Goal: Complete application form

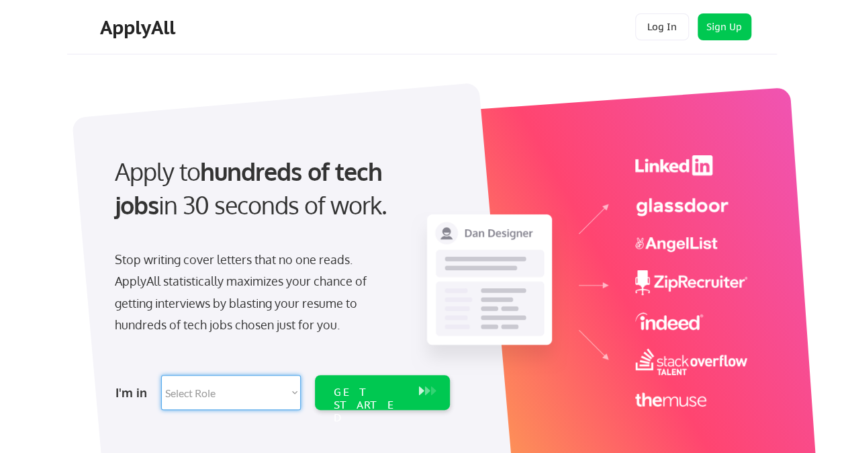
click at [296, 394] on select "Select Role Software Engineering Product Management Customer Success Sales UI/U…" at bounding box center [231, 392] width 140 height 35
select select ""technical_project_program_mgmt""
click at [161, 375] on select "Select Role Software Engineering Product Management Customer Success Sales UI/U…" at bounding box center [231, 392] width 140 height 35
select select ""technical_project_program_mgmt""
click at [367, 400] on div "GET STARTED" at bounding box center [369, 392] width 85 height 35
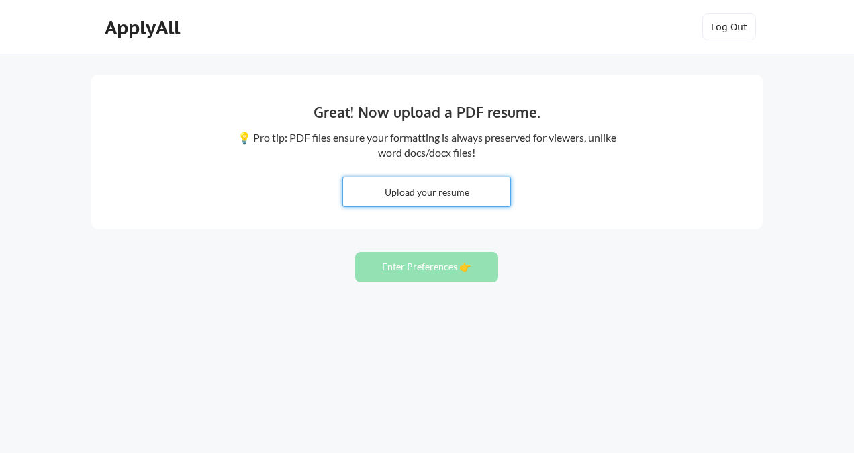
click at [415, 192] on input "file" at bounding box center [426, 191] width 167 height 29
type input "C:\fakepath\VishalVerma_Resume_2025.pdf"
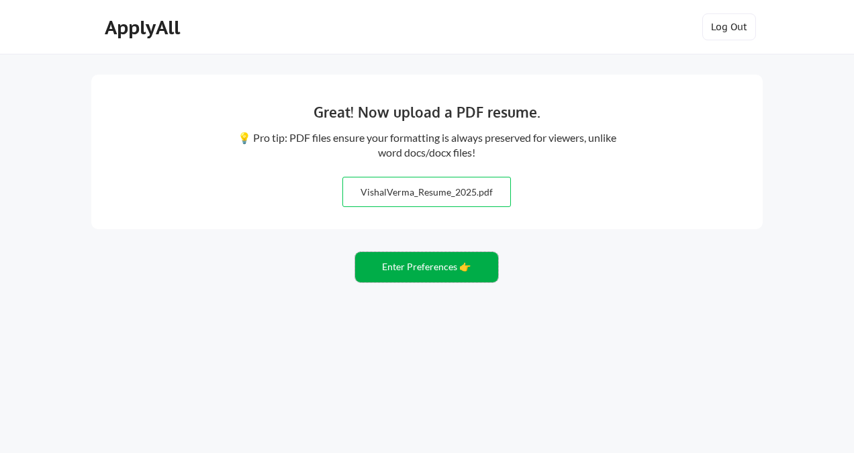
click at [432, 266] on button "Enter Preferences 👉" at bounding box center [426, 267] width 143 height 30
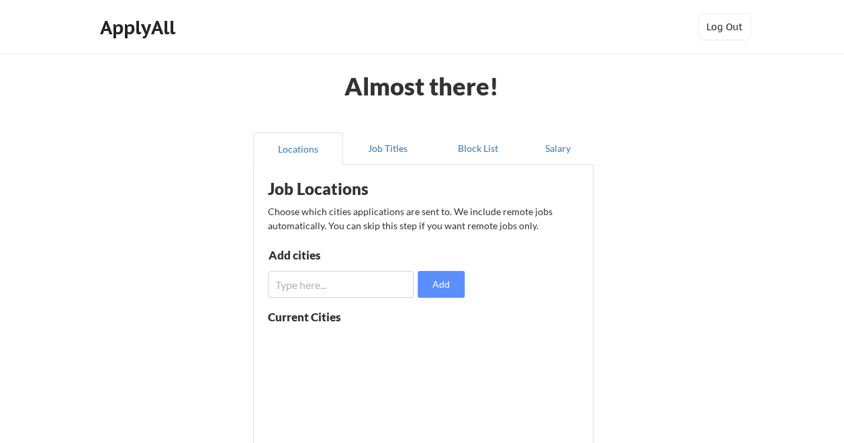
click at [383, 285] on input "input" at bounding box center [341, 284] width 146 height 27
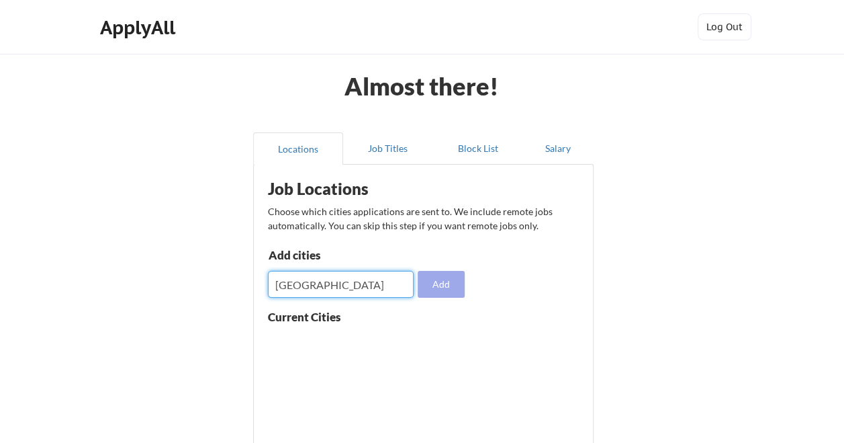
type input "seattle"
click at [437, 289] on button "Add" at bounding box center [441, 284] width 47 height 27
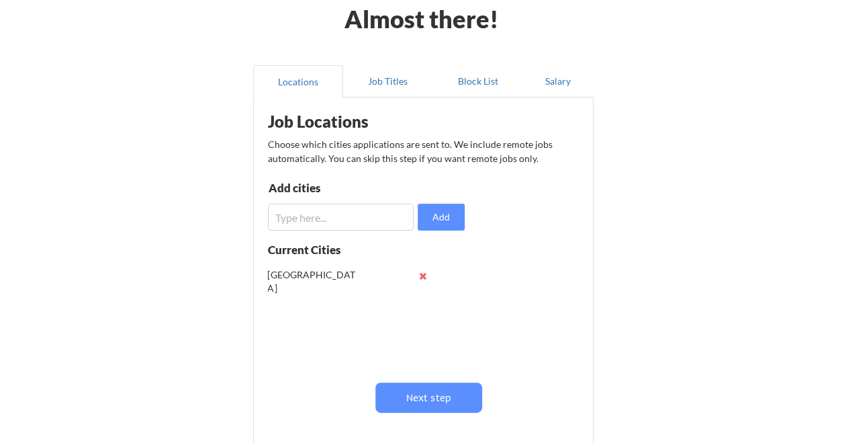
scroll to position [107, 0]
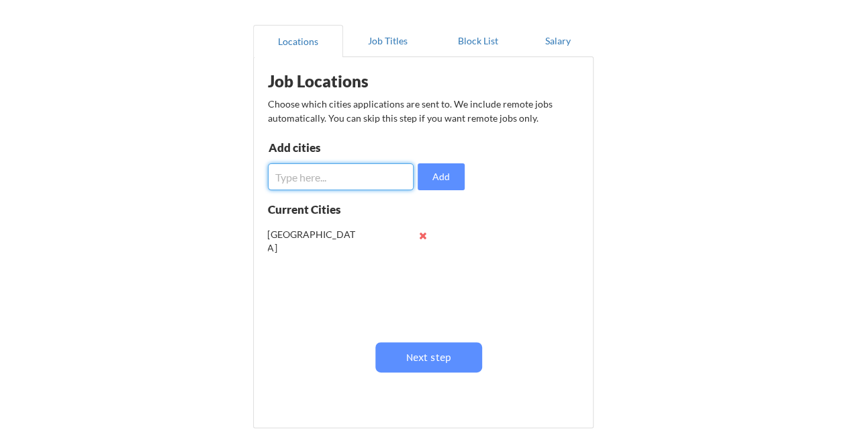
click at [351, 179] on input "input" at bounding box center [341, 176] width 146 height 27
type input "bellevue"
click at [441, 179] on button "Add" at bounding box center [441, 176] width 47 height 27
click at [368, 178] on input "input" at bounding box center [341, 176] width 146 height 27
type input "redmond"
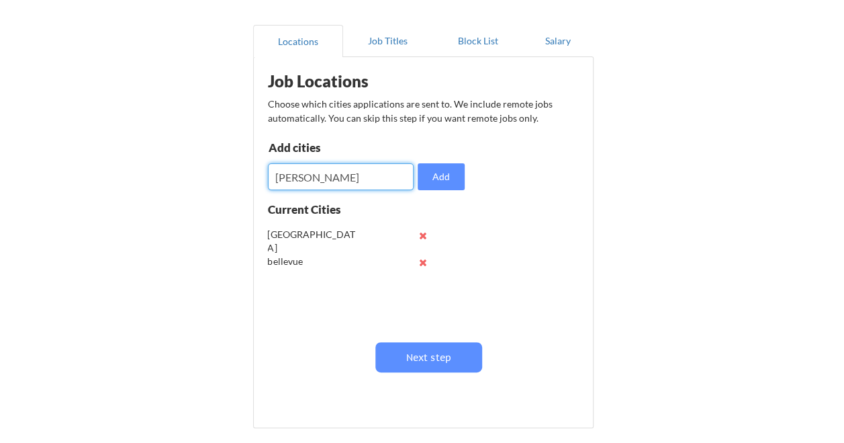
click at [447, 183] on button "Add" at bounding box center [441, 176] width 47 height 27
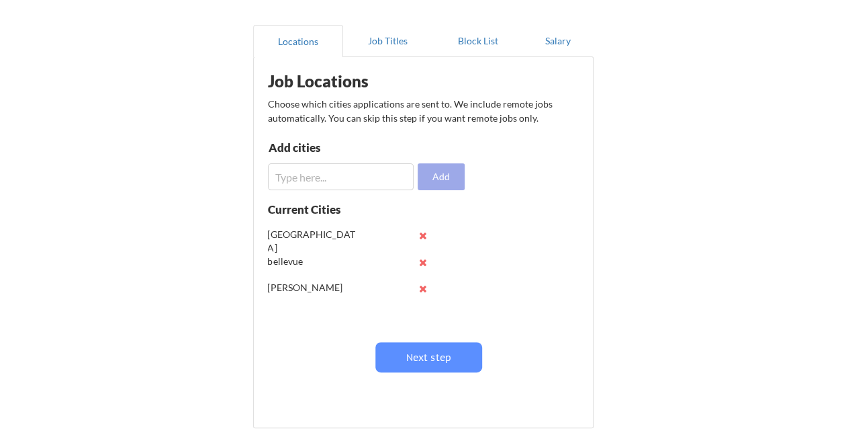
click at [364, 182] on input "input" at bounding box center [341, 176] width 146 height 27
type input "bothell"
click at [448, 176] on button "Add" at bounding box center [441, 176] width 47 height 27
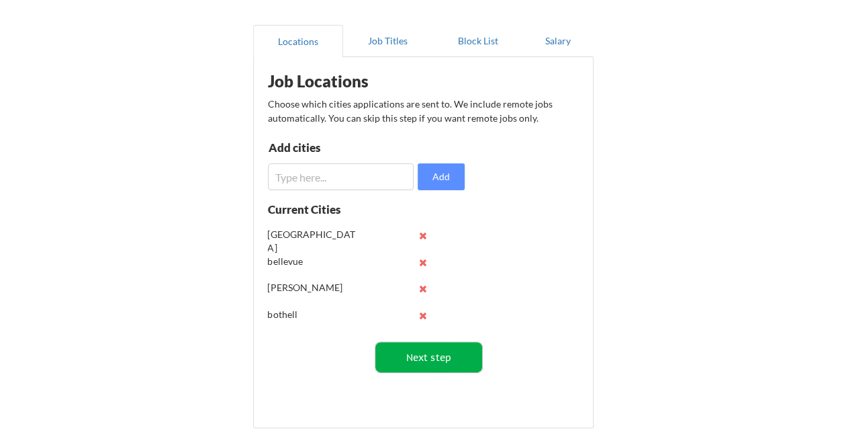
click at [418, 350] on button "Next step" at bounding box center [429, 357] width 107 height 30
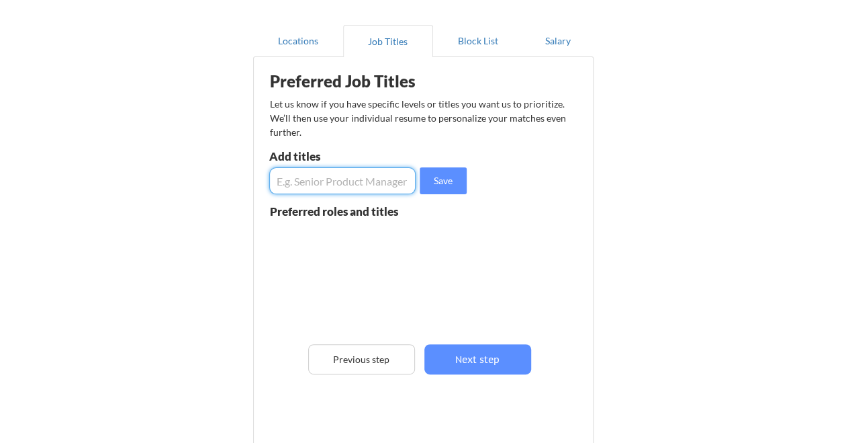
click at [379, 177] on input "input" at bounding box center [342, 180] width 147 height 27
type input "senior program manager"
click at [451, 181] on button "Save" at bounding box center [443, 180] width 47 height 27
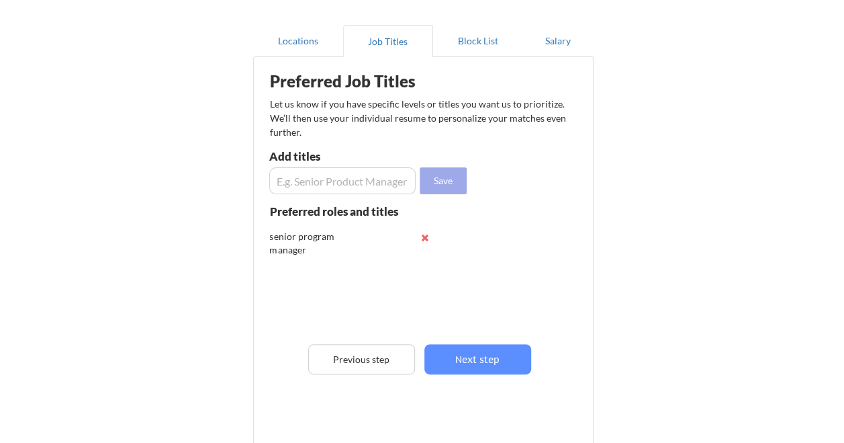
click at [383, 182] on input "input" at bounding box center [342, 180] width 147 height 27
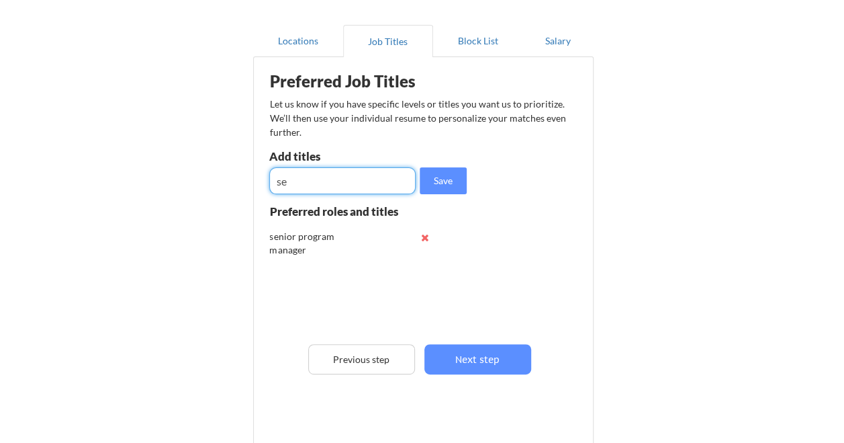
type input "s"
type input "principal program manager"
click at [443, 184] on button "Save" at bounding box center [443, 180] width 47 height 27
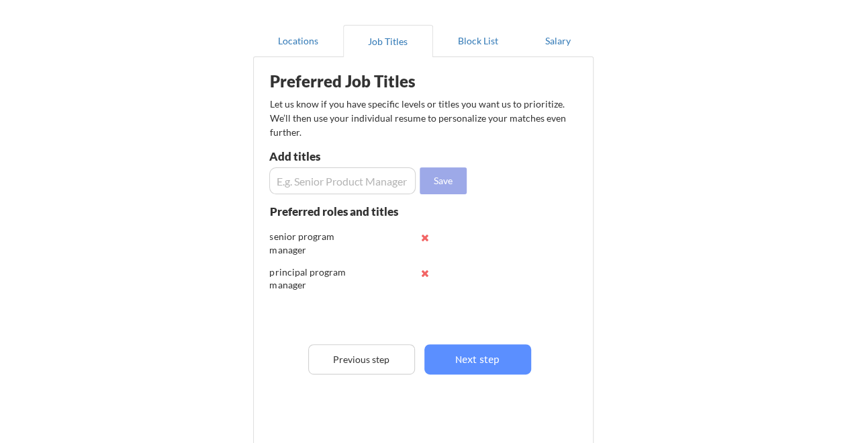
click at [382, 173] on input "input" at bounding box center [342, 180] width 147 height 27
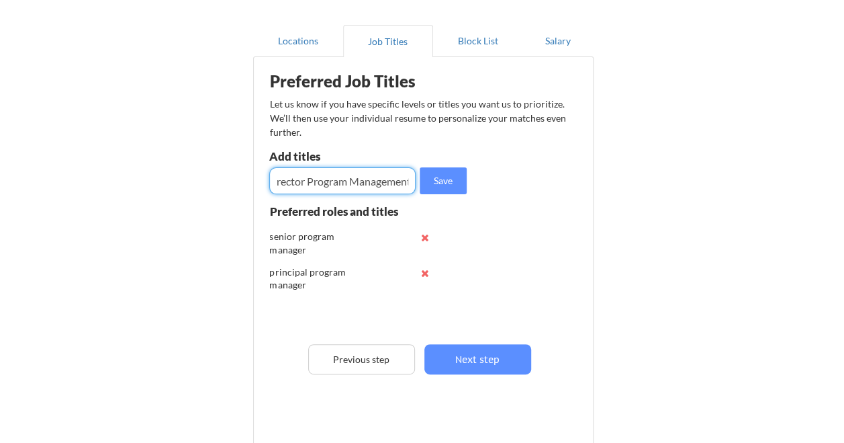
scroll to position [0, 15]
type input "Director Program Management"
click at [445, 183] on button "Save" at bounding box center [443, 180] width 47 height 27
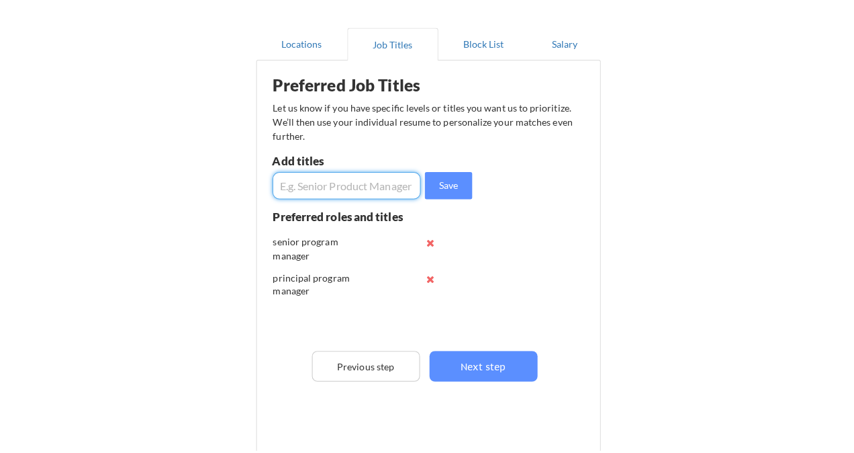
scroll to position [0, 0]
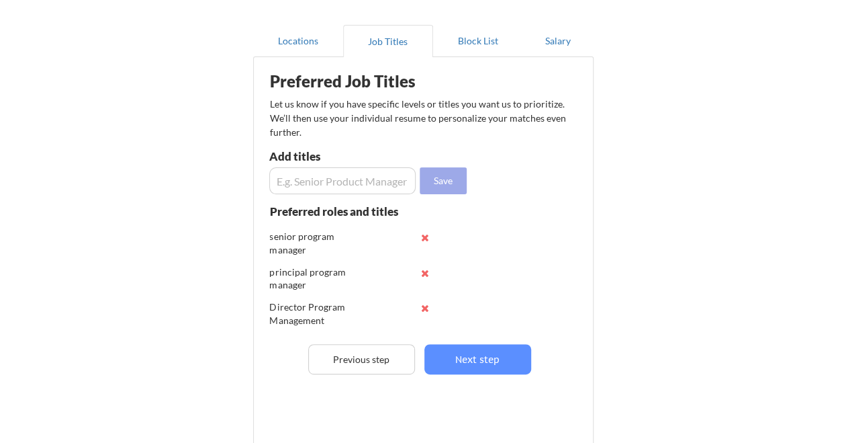
click at [376, 181] on input "input" at bounding box center [342, 180] width 147 height 27
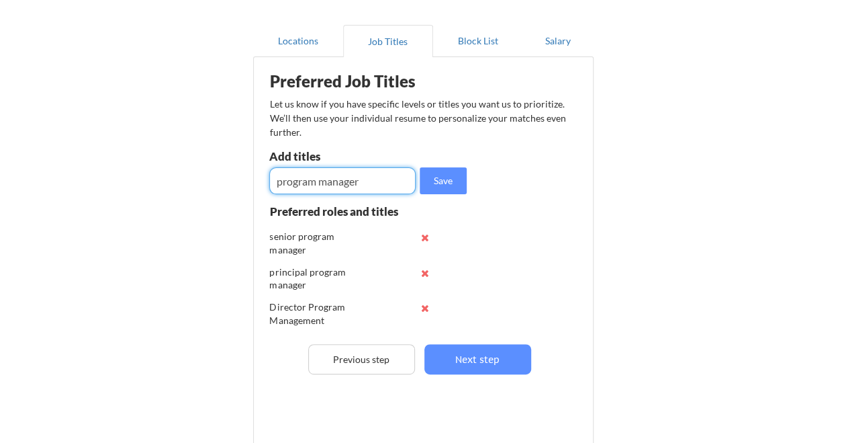
type input "program manager"
click at [438, 180] on button "Save" at bounding box center [443, 180] width 47 height 27
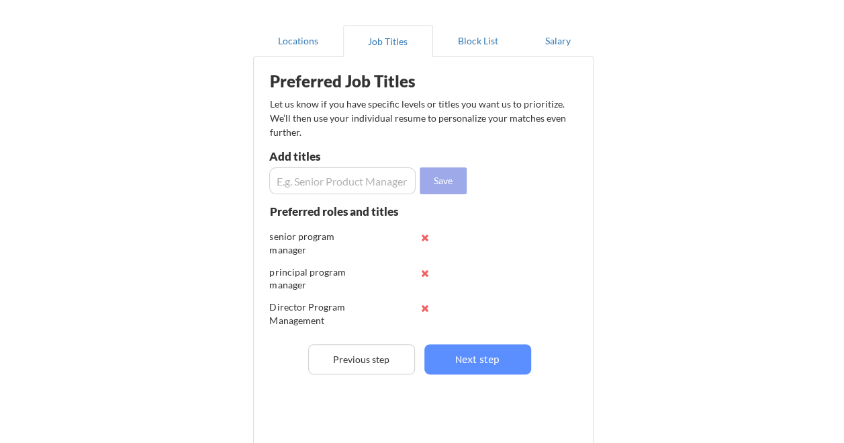
click at [496, 356] on button "Next step" at bounding box center [478, 359] width 107 height 30
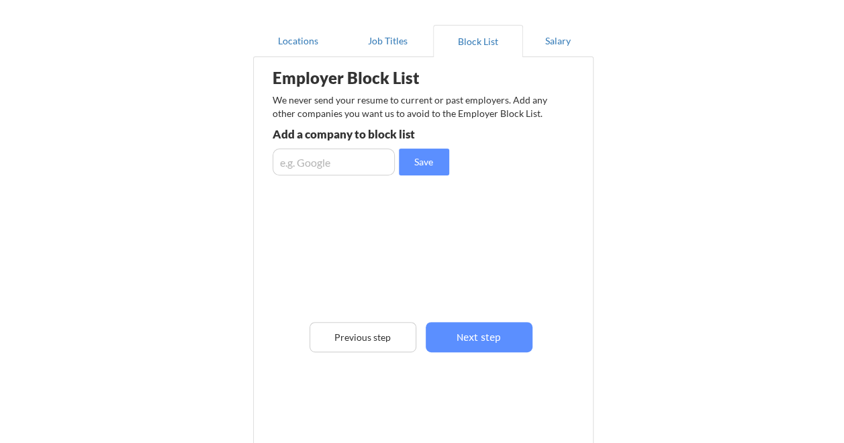
click at [355, 162] on input "input" at bounding box center [334, 161] width 122 height 27
click at [483, 340] on button "Next step" at bounding box center [479, 337] width 107 height 30
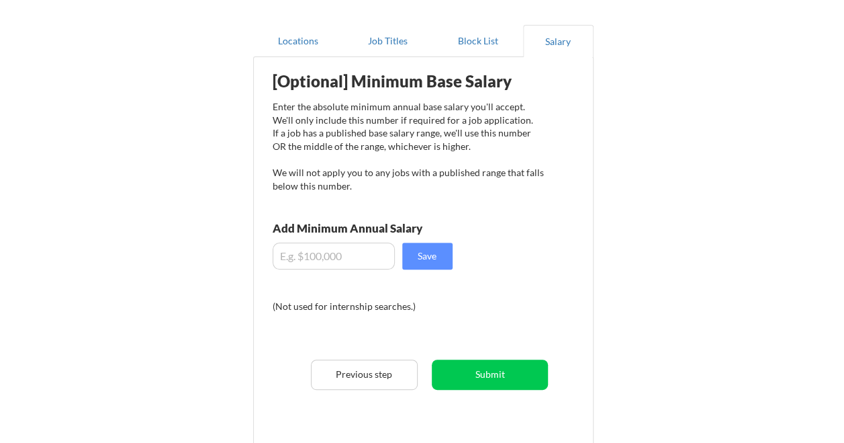
click at [365, 253] on input "input" at bounding box center [334, 255] width 122 height 27
type input "$100,000"
click at [429, 255] on button "Save" at bounding box center [427, 255] width 50 height 27
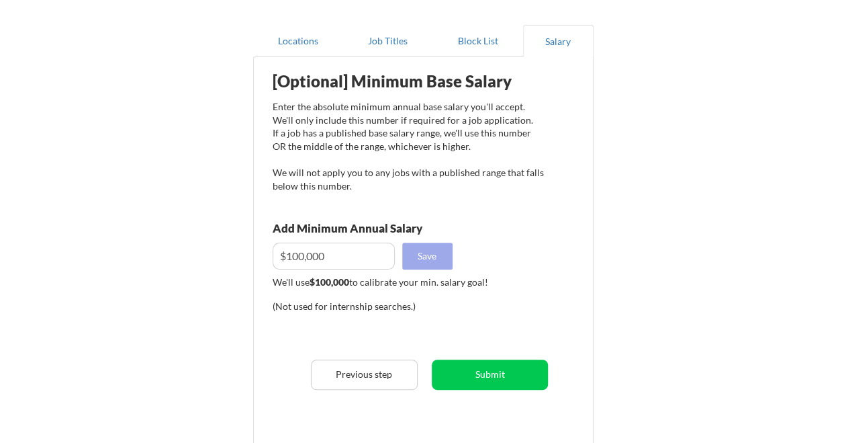
click at [498, 382] on button "Submit" at bounding box center [490, 374] width 116 height 30
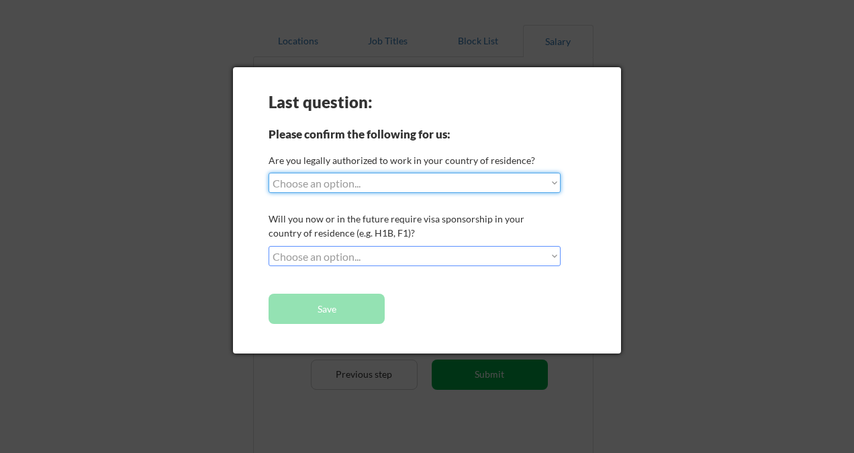
click at [508, 180] on select "Choose an option... Yes, I am a US Citizen Yes, I am a Canadian Citizen Yes, I …" at bounding box center [415, 183] width 292 height 20
select select ""yes__i_am_a_us_citizen""
click at [269, 173] on select "Choose an option... Yes, I am a US Citizen Yes, I am a Canadian Citizen Yes, I …" at bounding box center [415, 183] width 292 height 20
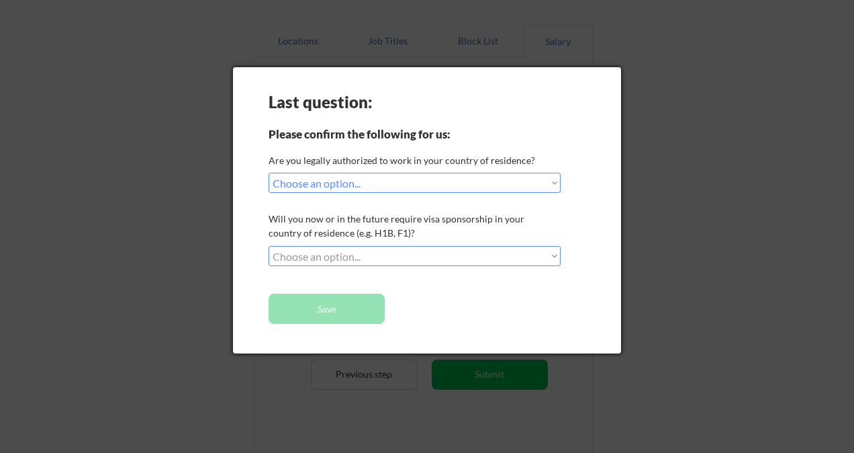
click at [383, 257] on select "Choose an option... No, I will not need sponsorship Yes, I will need sponsorship" at bounding box center [415, 256] width 292 height 20
select select ""no__i_will_not_need_sponsorship""
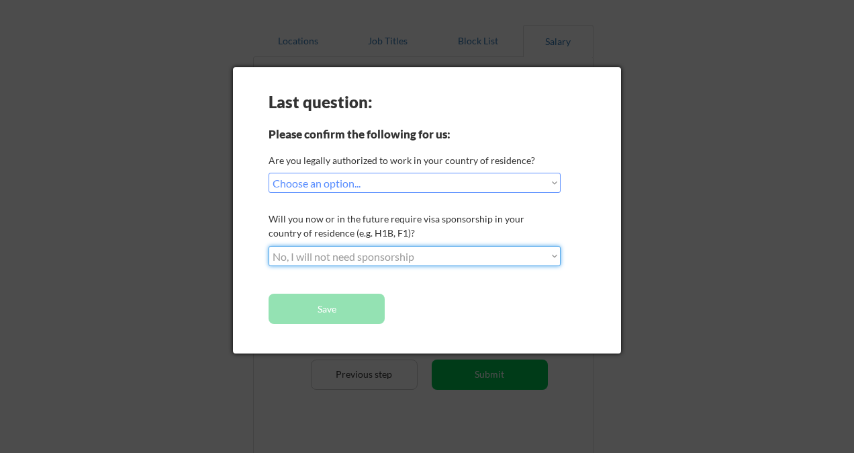
click at [269, 246] on select "Choose an option... No, I will not need sponsorship Yes, I will need sponsorship" at bounding box center [415, 256] width 292 height 20
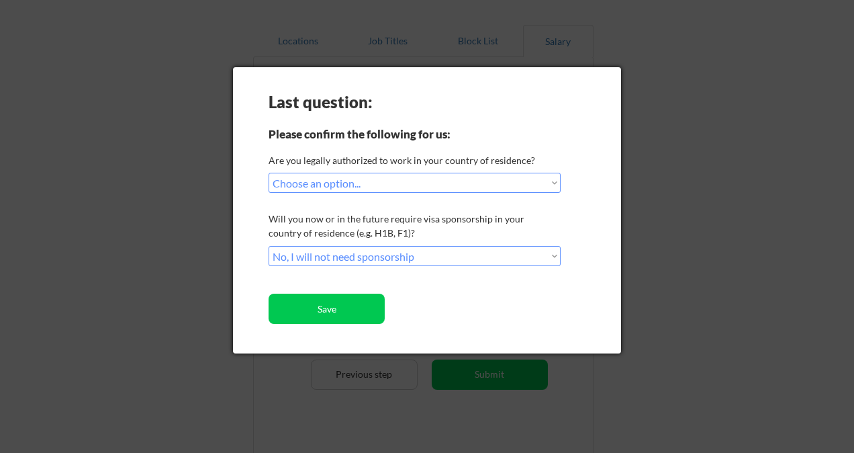
click at [351, 312] on button "Save" at bounding box center [327, 309] width 116 height 30
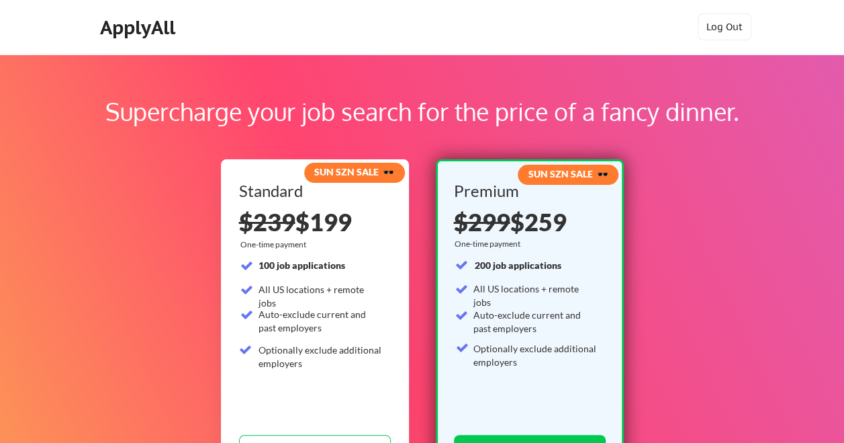
scroll to position [345, 0]
